Goal: Task Accomplishment & Management: Complete application form

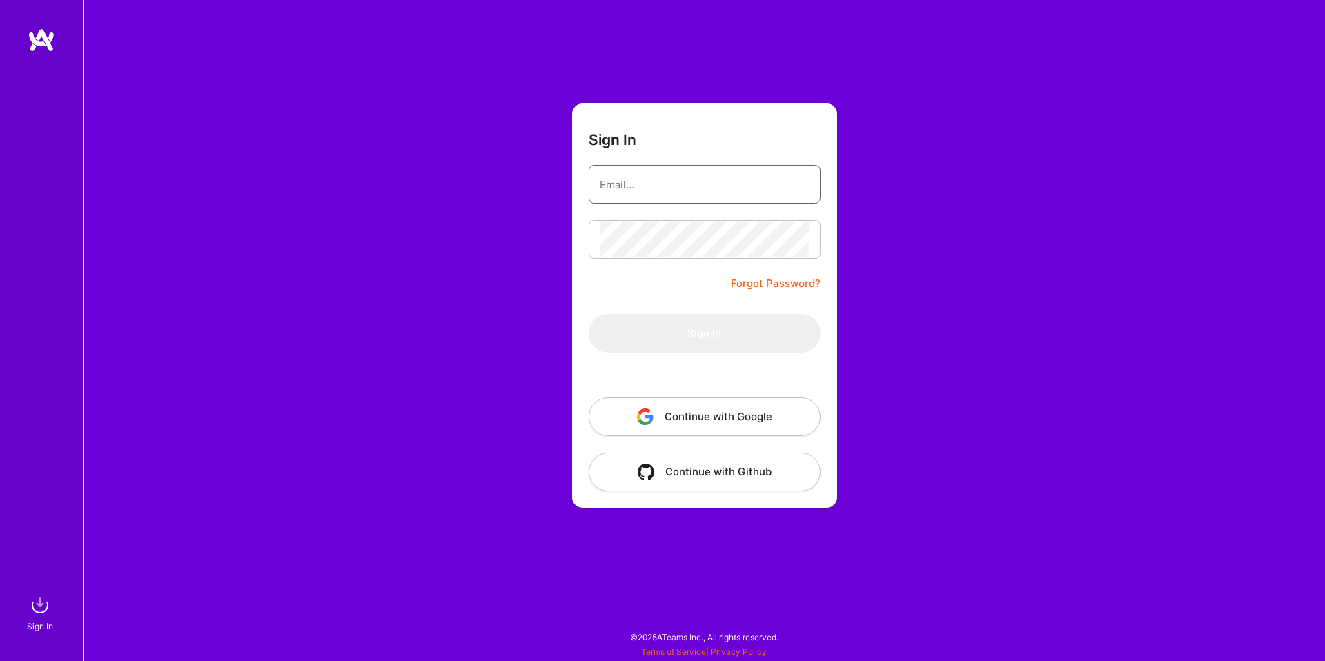
click at [689, 186] on input "email" at bounding box center [705, 184] width 210 height 35
type input "[DOMAIN_NAME][EMAIL_ADDRESS][DOMAIN_NAME]"
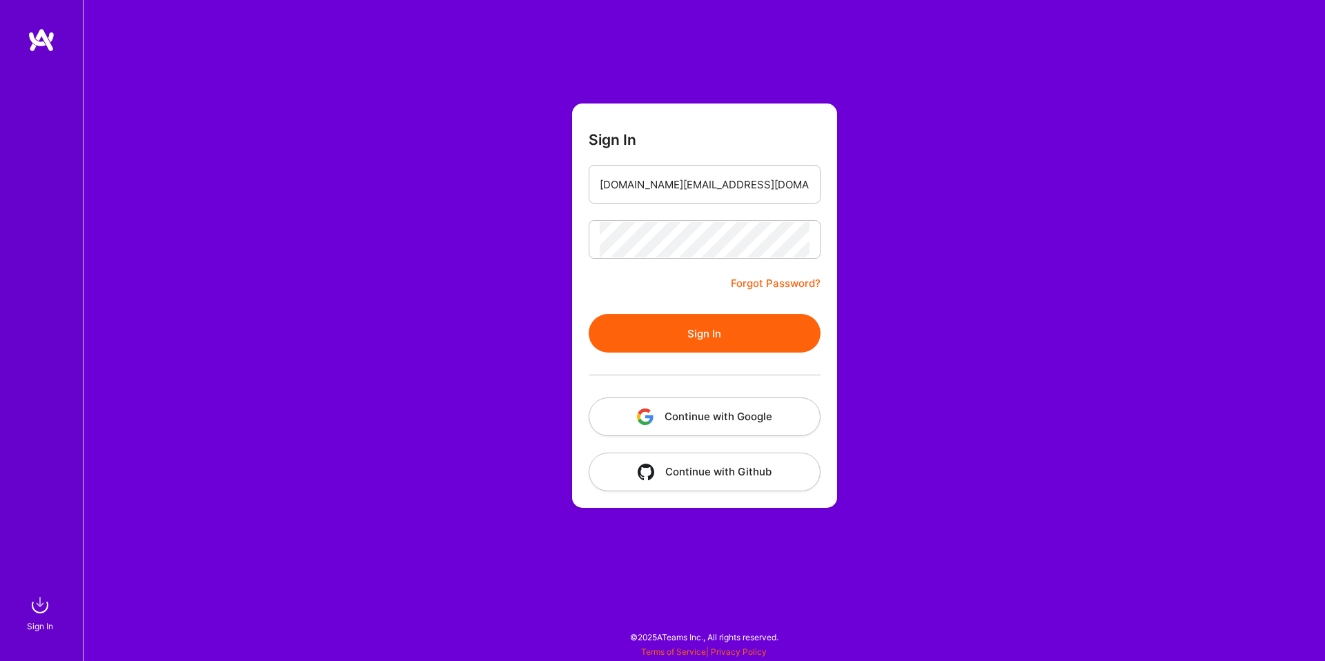
click at [744, 362] on div at bounding box center [705, 375] width 232 height 45
click at [750, 337] on button "Sign In" at bounding box center [705, 333] width 232 height 39
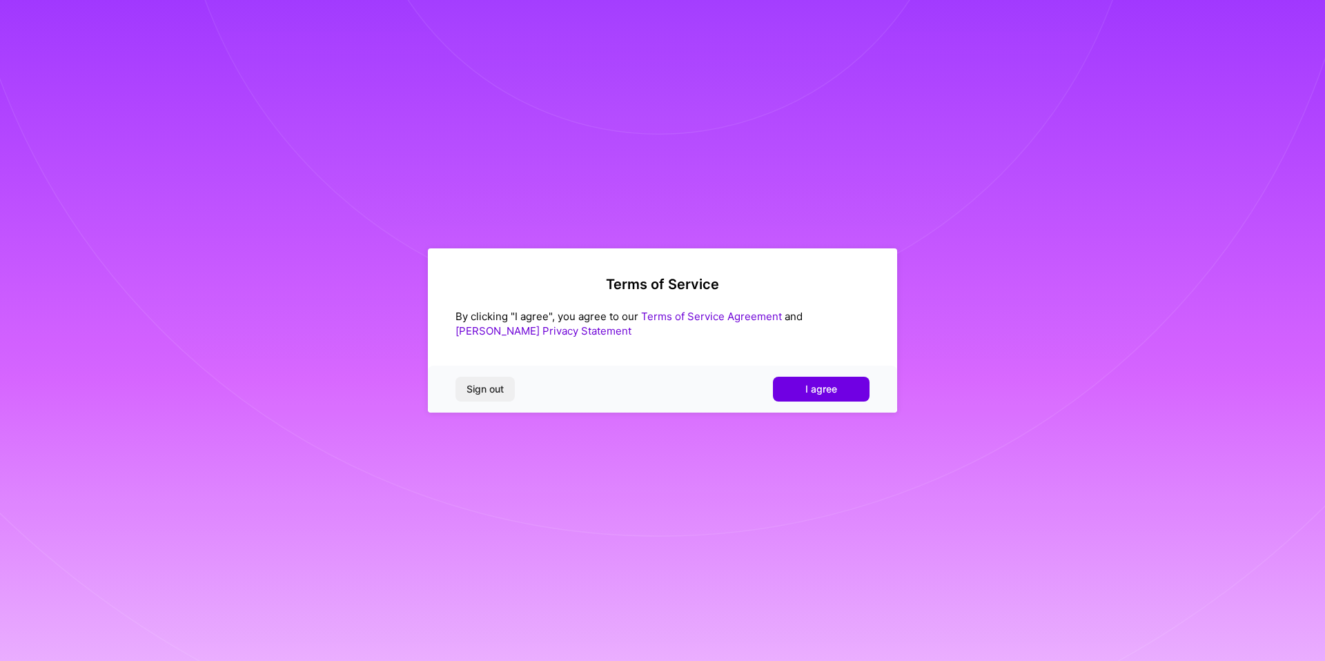
click at [739, 325] on div "By clicking "I agree", you agree to our Terms of Service Agreement and A.Teamer…" at bounding box center [663, 323] width 414 height 29
click at [738, 314] on link "Terms of Service Agreement" at bounding box center [711, 316] width 141 height 13
click at [816, 389] on span "I agree" at bounding box center [822, 389] width 32 height 14
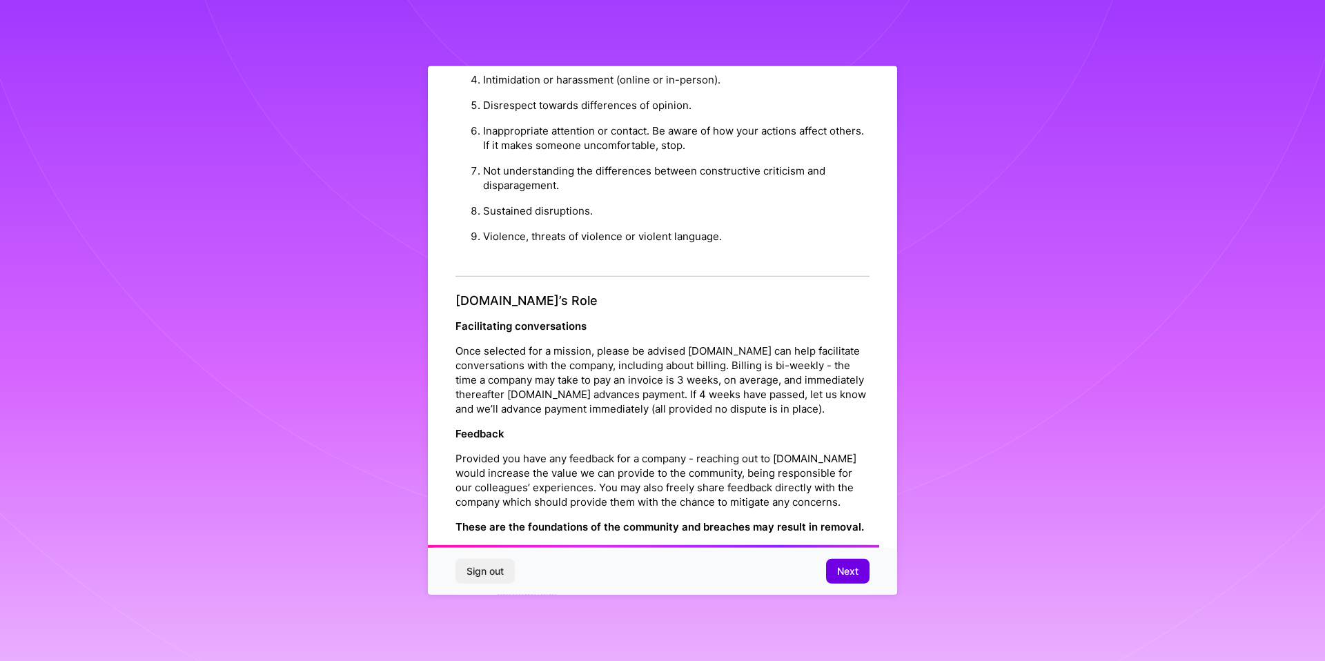
scroll to position [1362, 0]
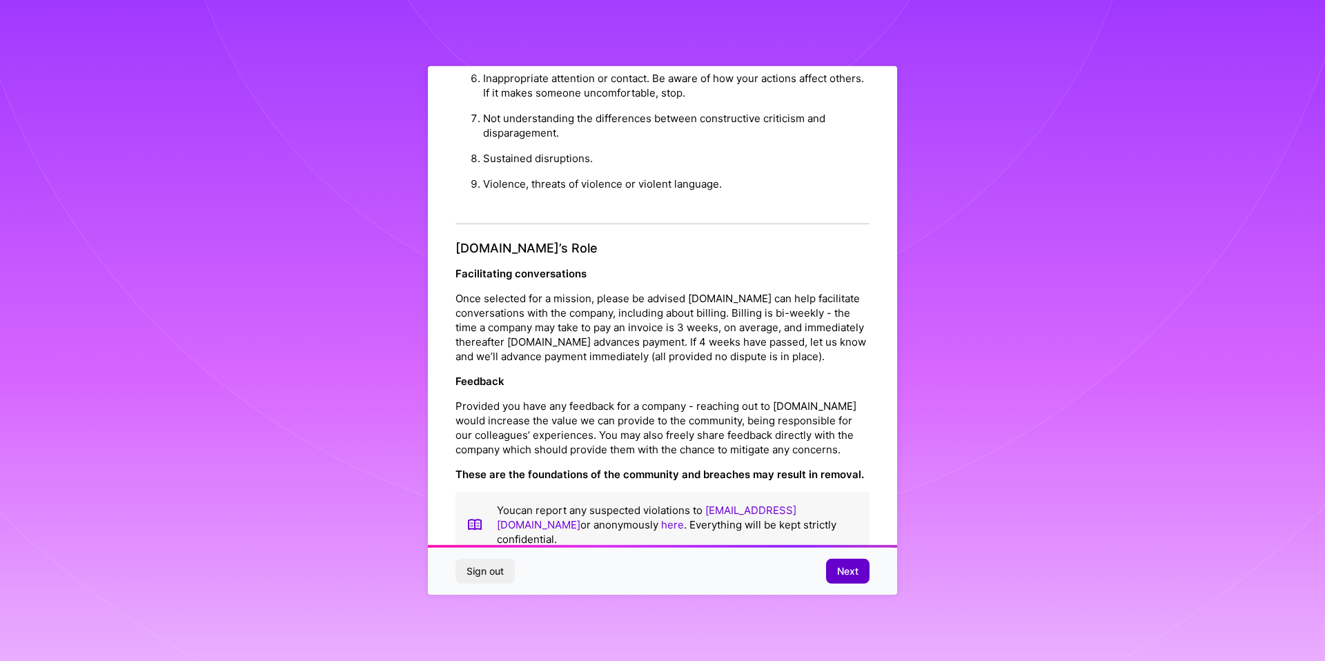
click at [850, 574] on span "Next" at bounding box center [847, 572] width 21 height 14
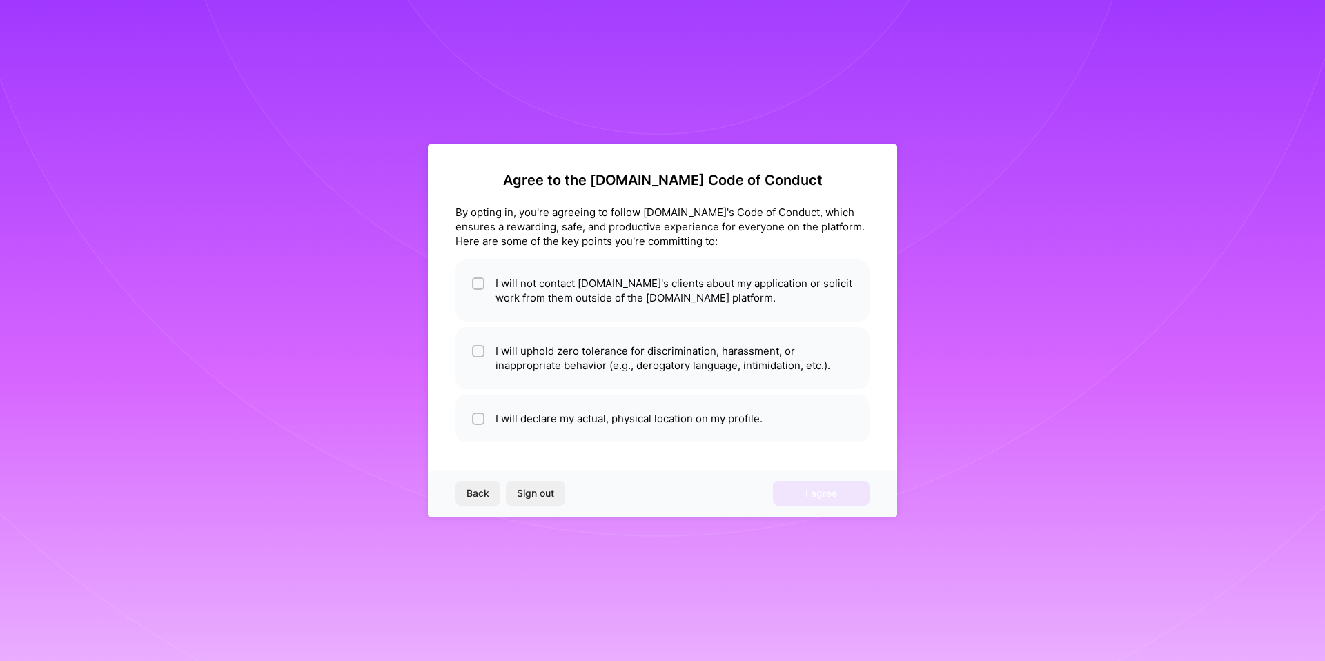
scroll to position [0, 0]
click at [476, 282] on input "checkbox" at bounding box center [480, 285] width 10 height 10
checkbox input "true"
click at [481, 351] on input "checkbox" at bounding box center [480, 352] width 10 height 10
checkbox input "true"
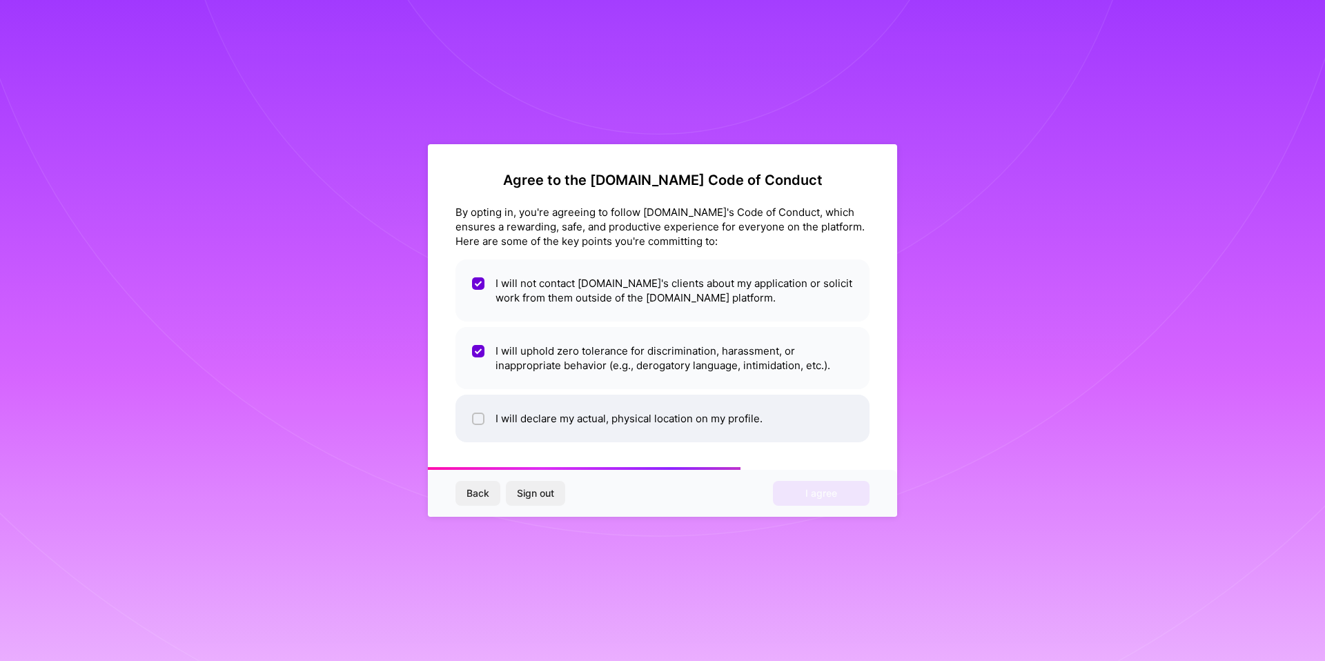
click at [475, 421] on input "checkbox" at bounding box center [480, 420] width 10 height 10
checkbox input "true"
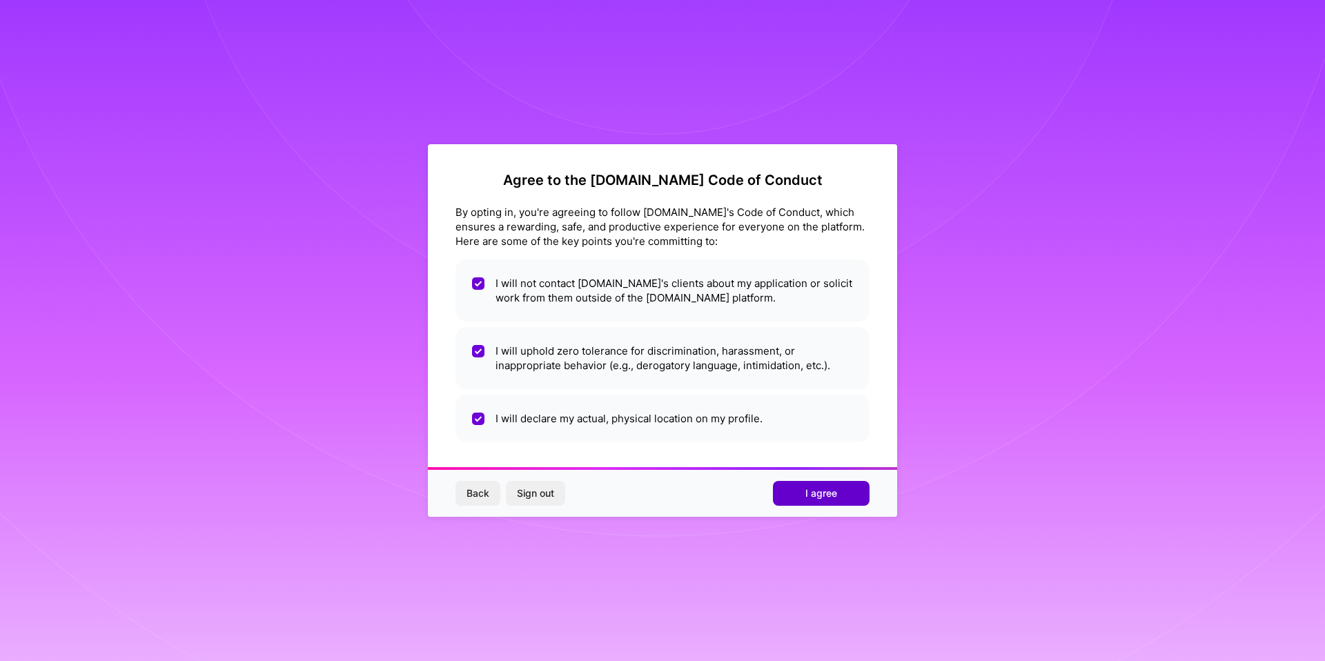
click at [817, 494] on span "I agree" at bounding box center [822, 494] width 32 height 14
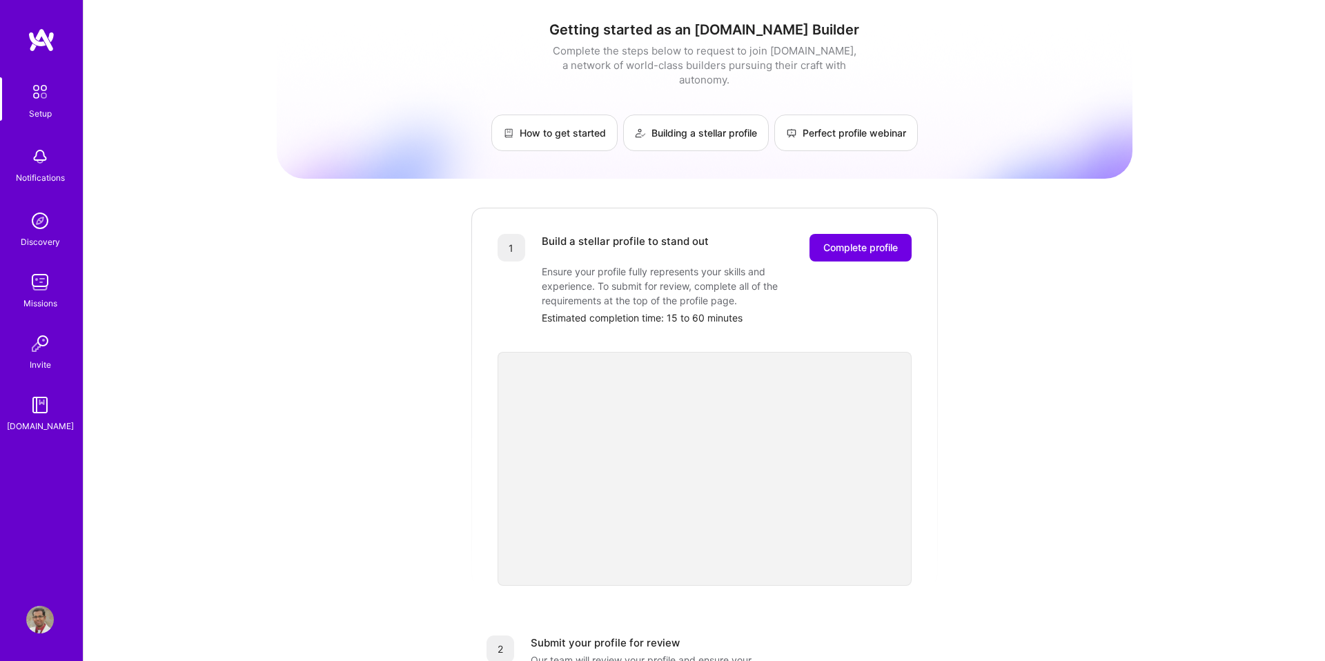
click at [43, 97] on img at bounding box center [40, 91] width 29 height 29
click at [43, 282] on img at bounding box center [40, 283] width 28 height 28
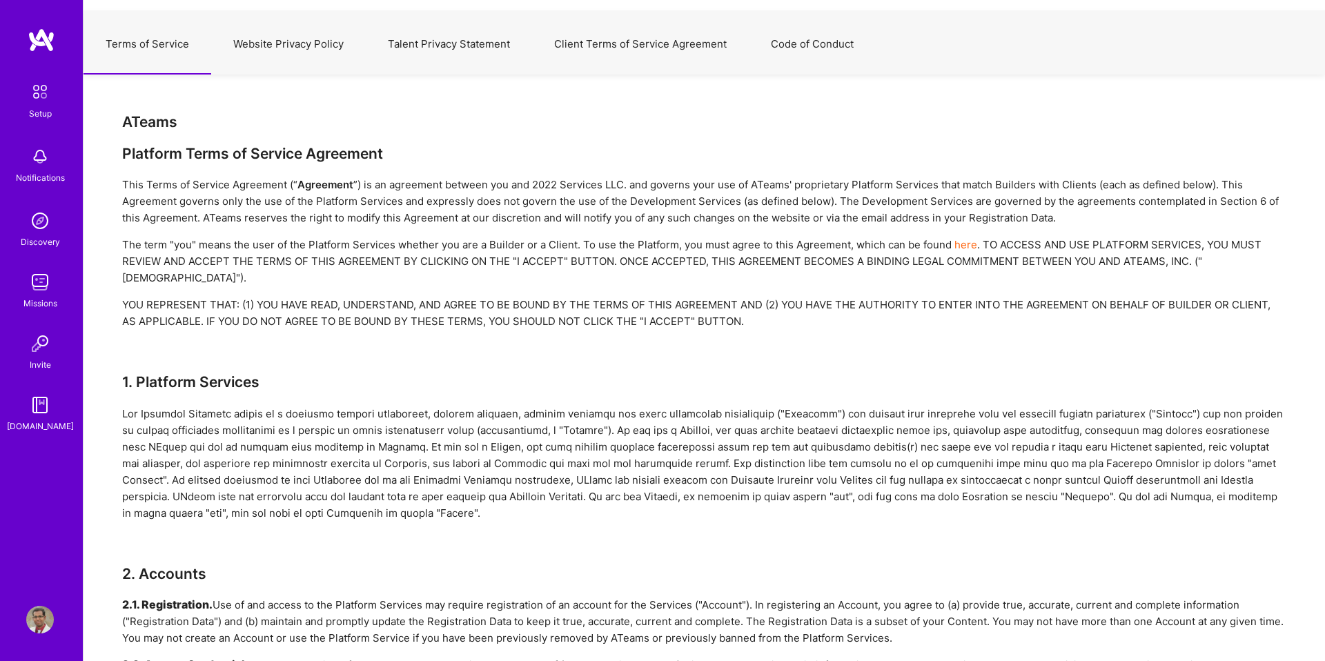
click at [831, 46] on button "Code of Conduct" at bounding box center [812, 44] width 127 height 61
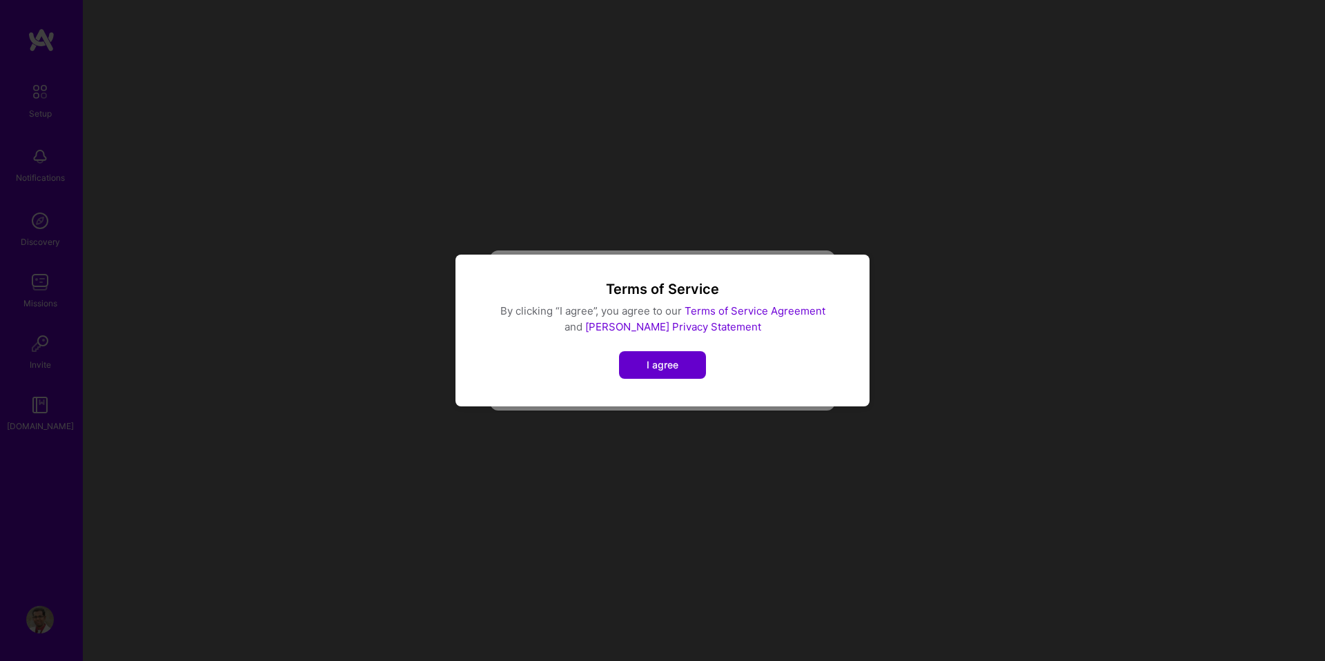
click at [686, 356] on button "I agree" at bounding box center [662, 365] width 87 height 28
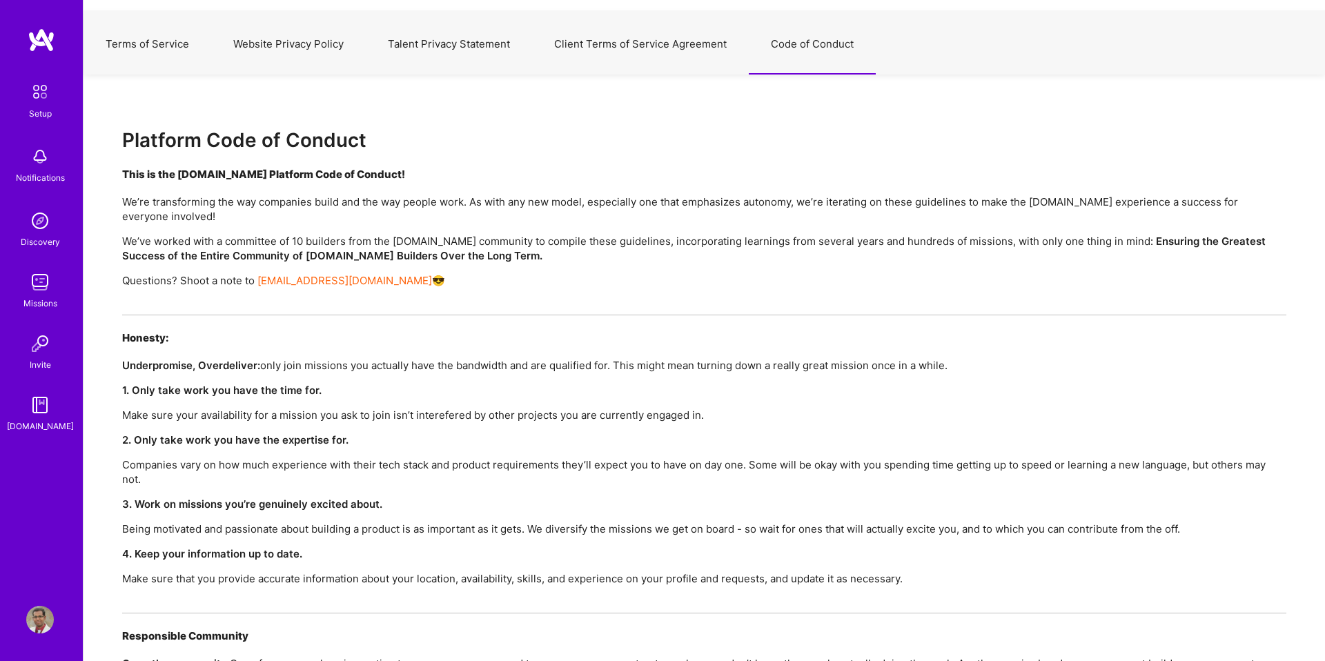
click at [659, 41] on button "Client Terms of Service Agreement" at bounding box center [640, 44] width 217 height 61
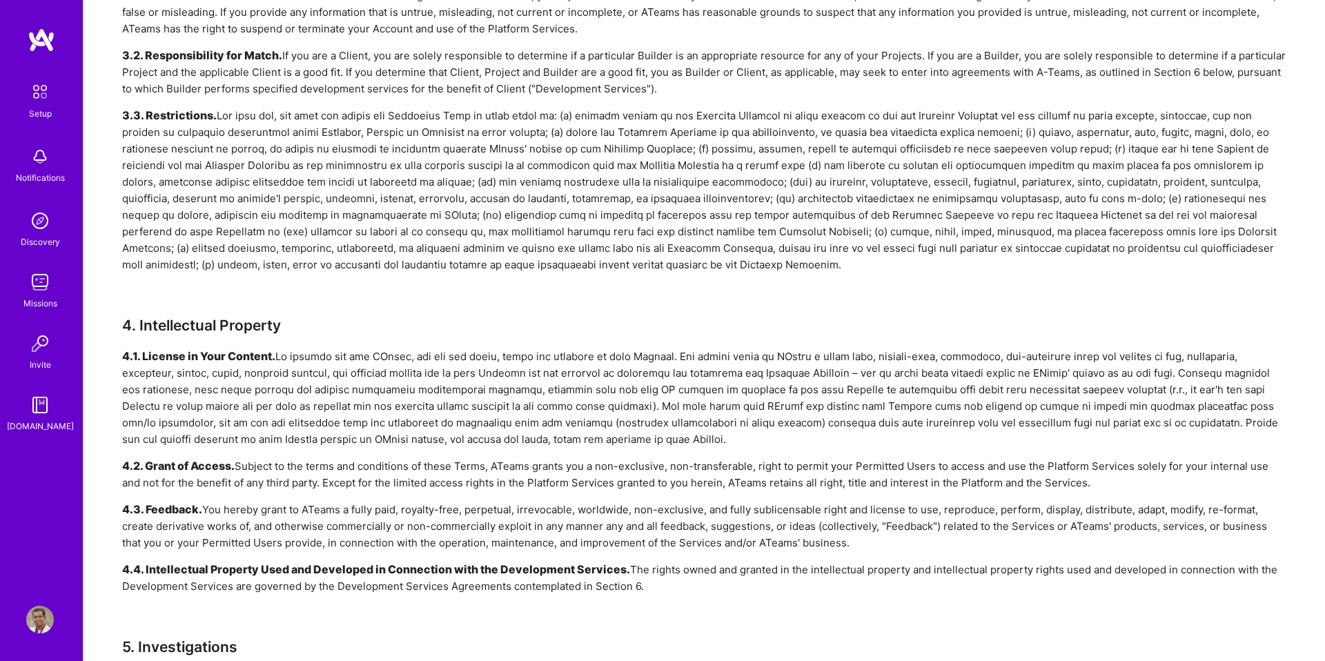
scroll to position [1083, 0]
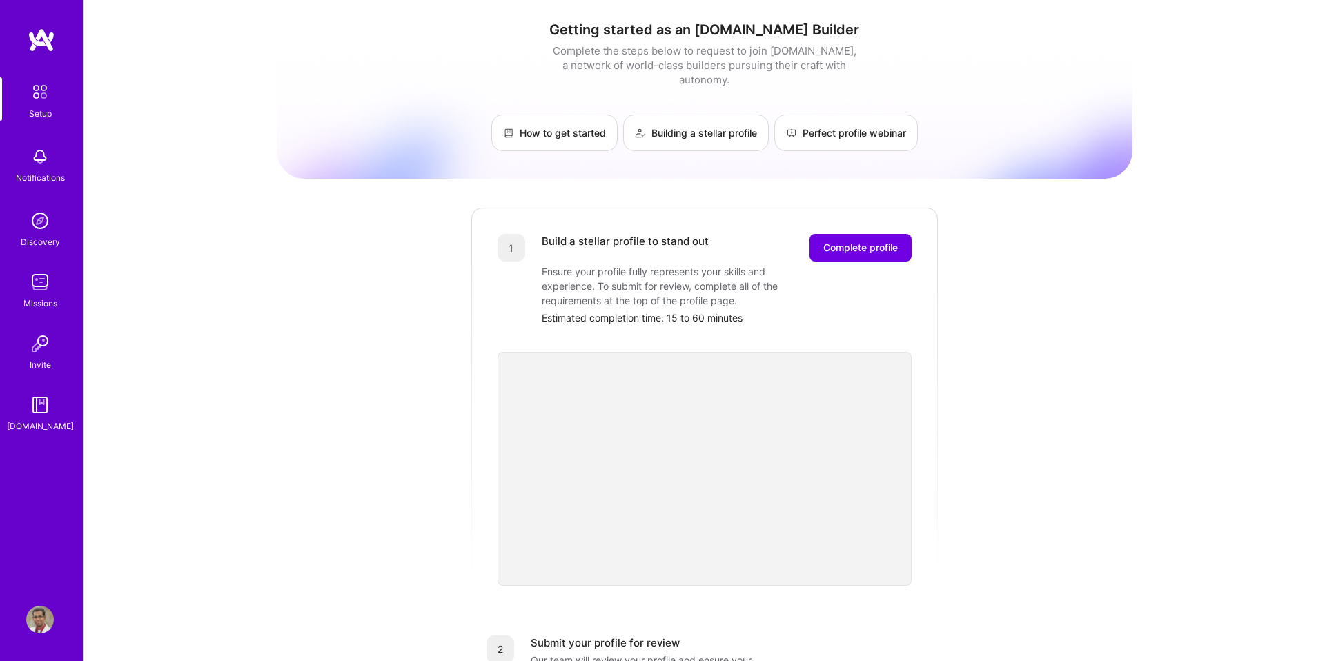
click at [1065, 249] on div "Getting started as an A.Team Builder Complete the steps below to request to joi…" at bounding box center [705, 539] width 856 height 1058
